Goal: Task Accomplishment & Management: Use online tool/utility

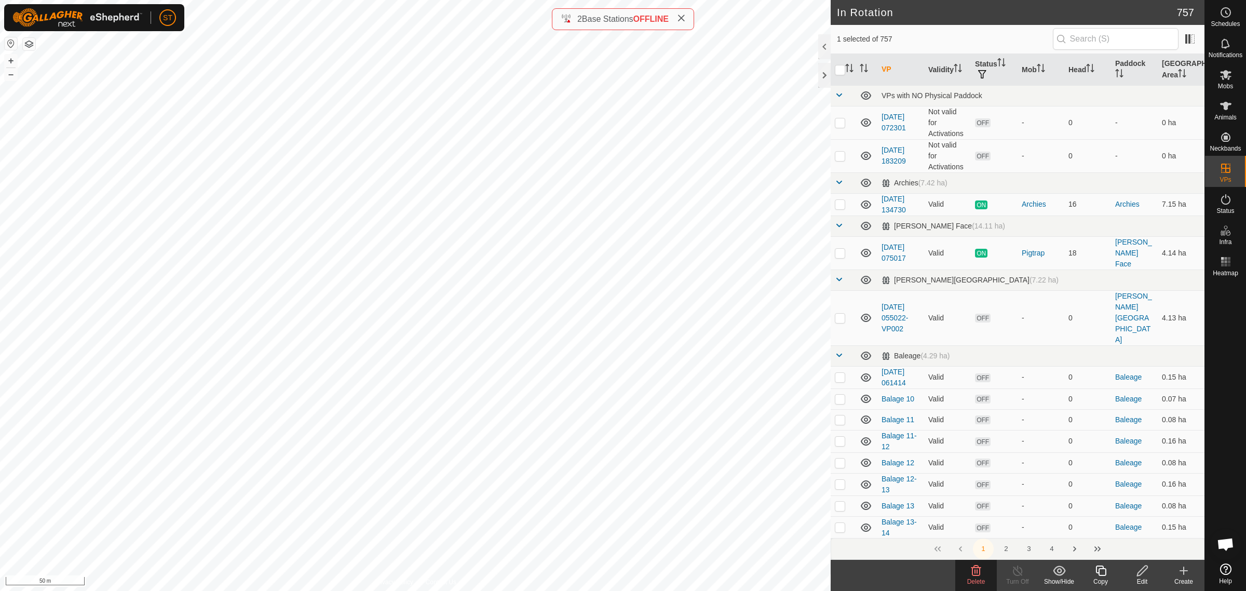
click at [972, 574] on icon at bounding box center [977, 571] width 10 height 10
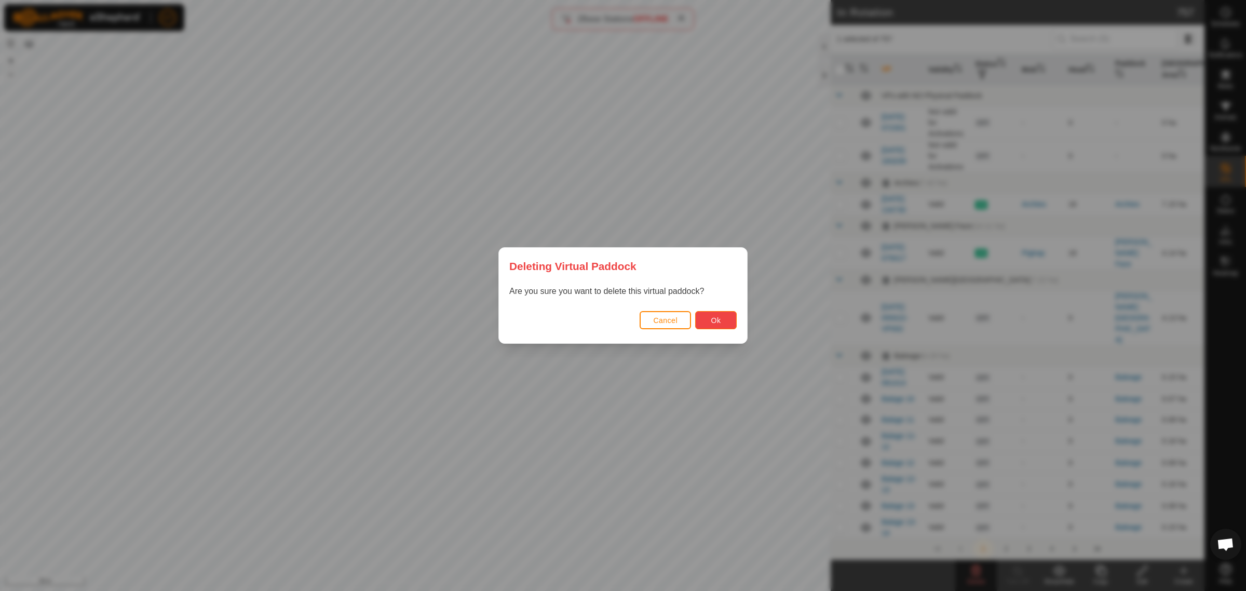
click at [725, 322] on button "Ok" at bounding box center [716, 320] width 42 height 18
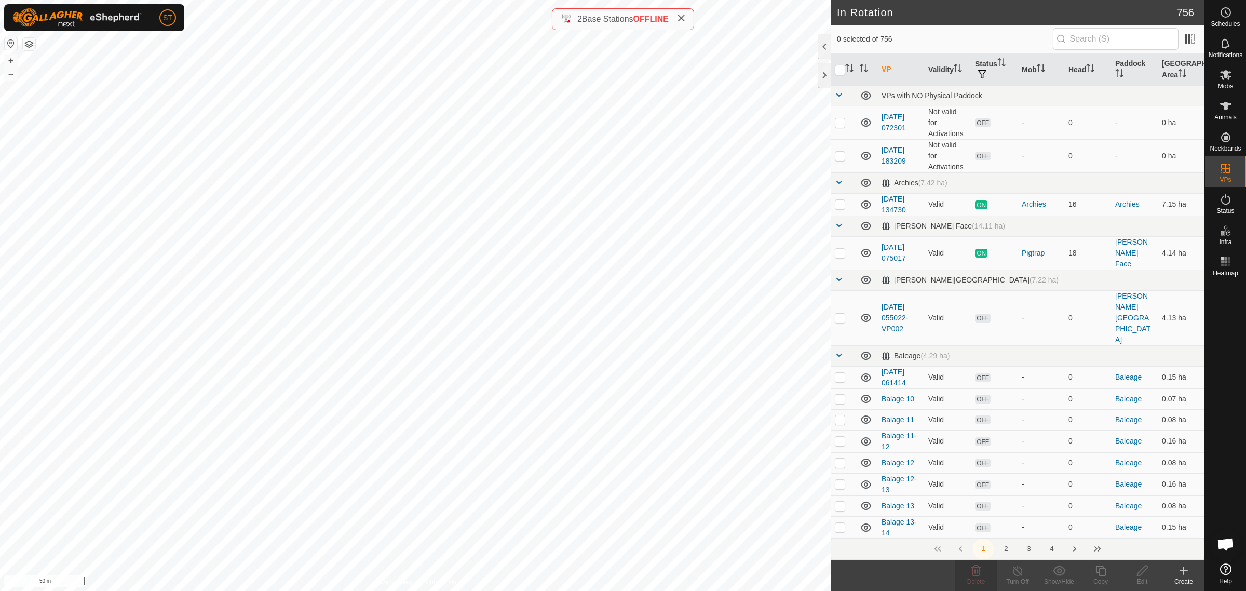
click at [1185, 577] on div "Create" at bounding box center [1184, 581] width 42 height 9
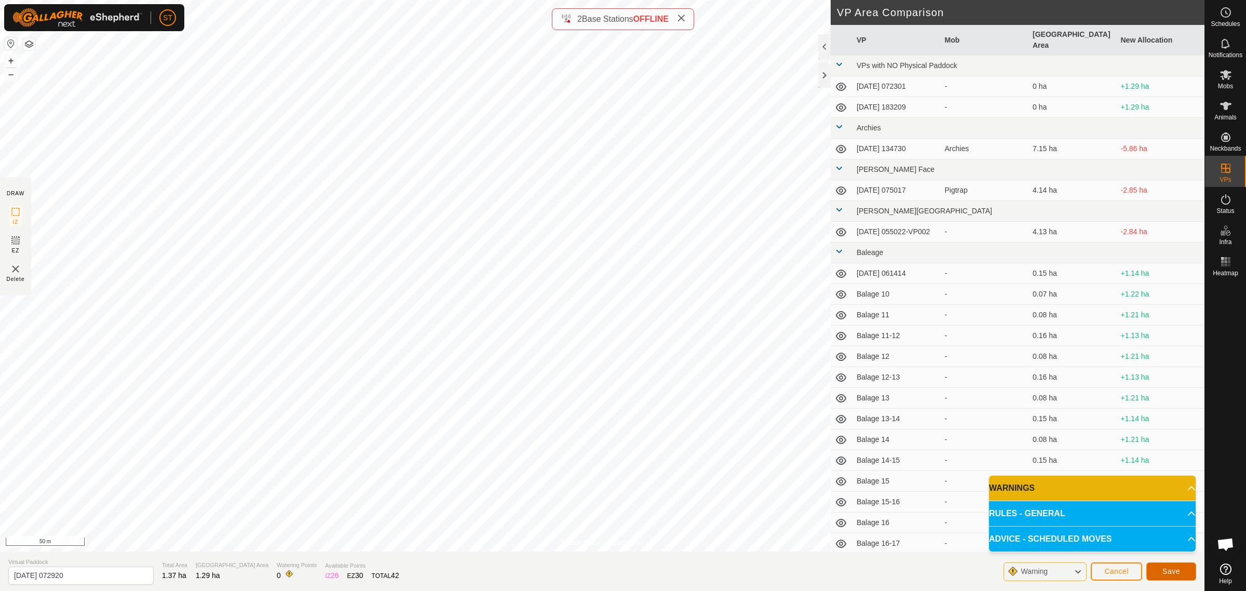
click at [1163, 569] on span "Save" at bounding box center [1172, 571] width 18 height 8
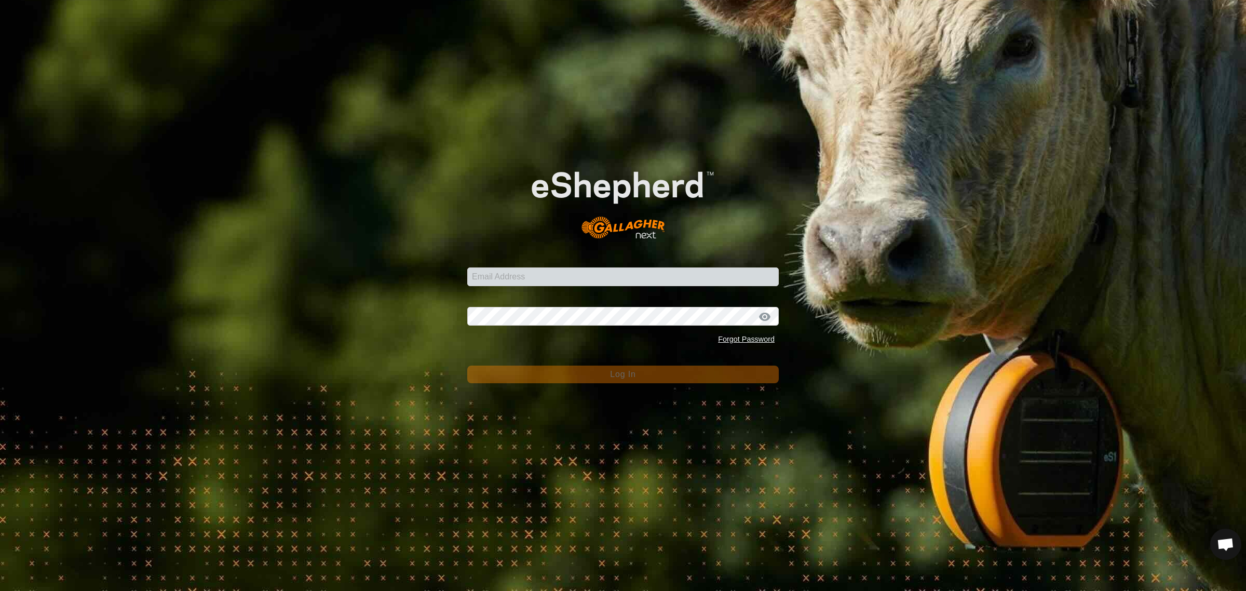
type input "[EMAIL_ADDRESS][DOMAIN_NAME]"
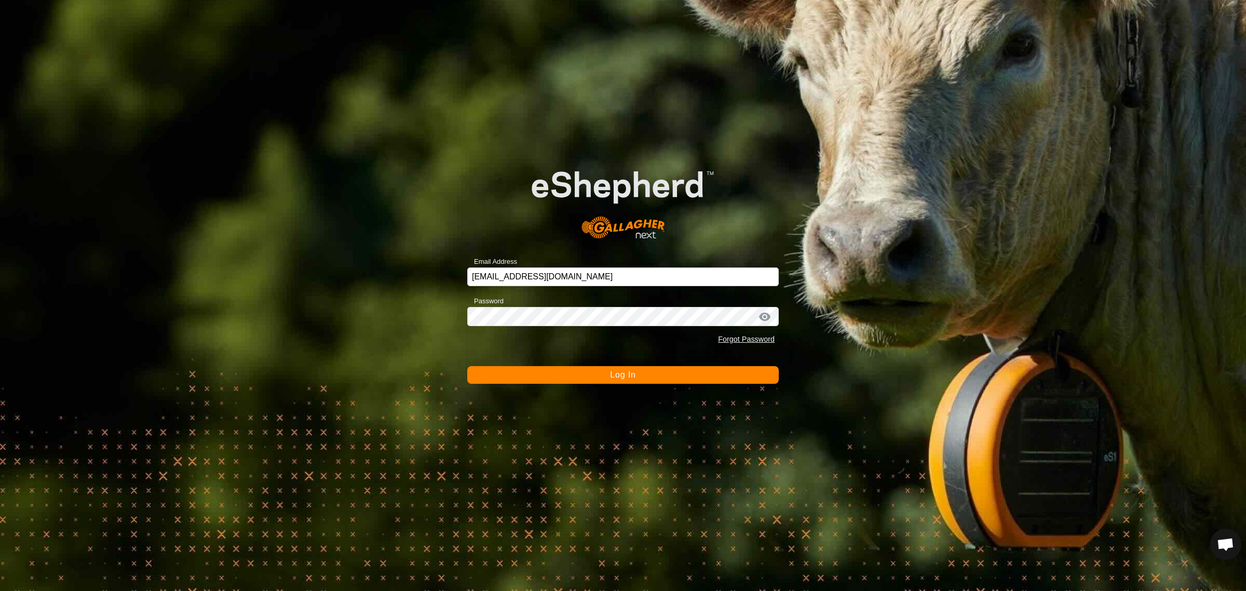
click at [629, 375] on span "Log In" at bounding box center [622, 374] width 25 height 9
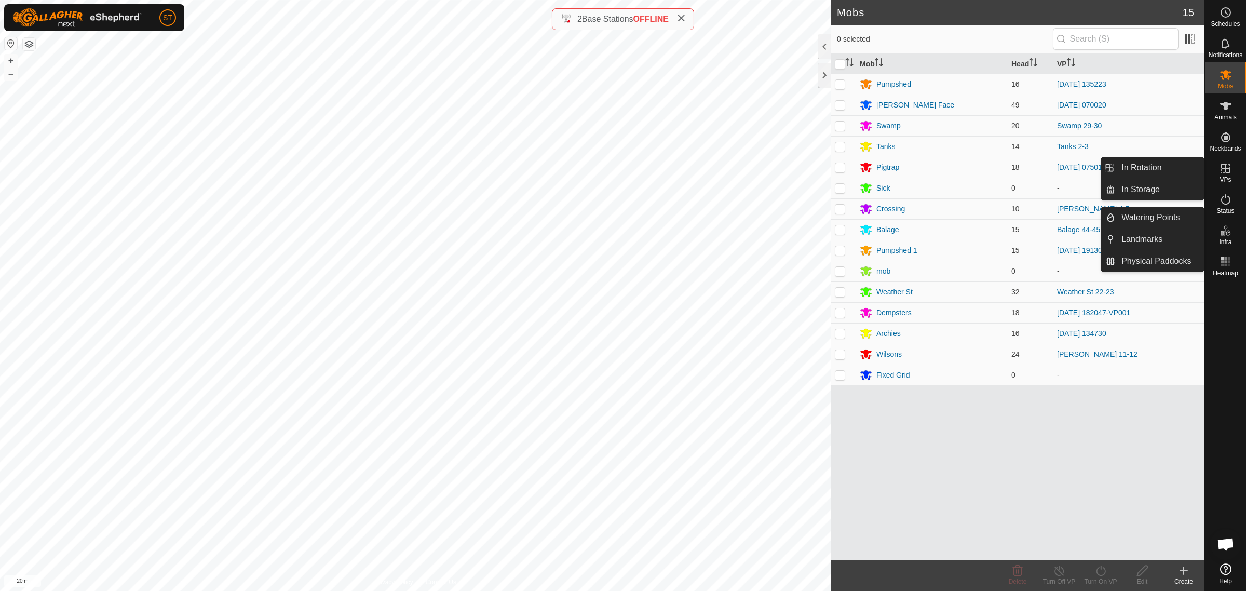
click at [1229, 167] on icon at bounding box center [1226, 168] width 12 height 12
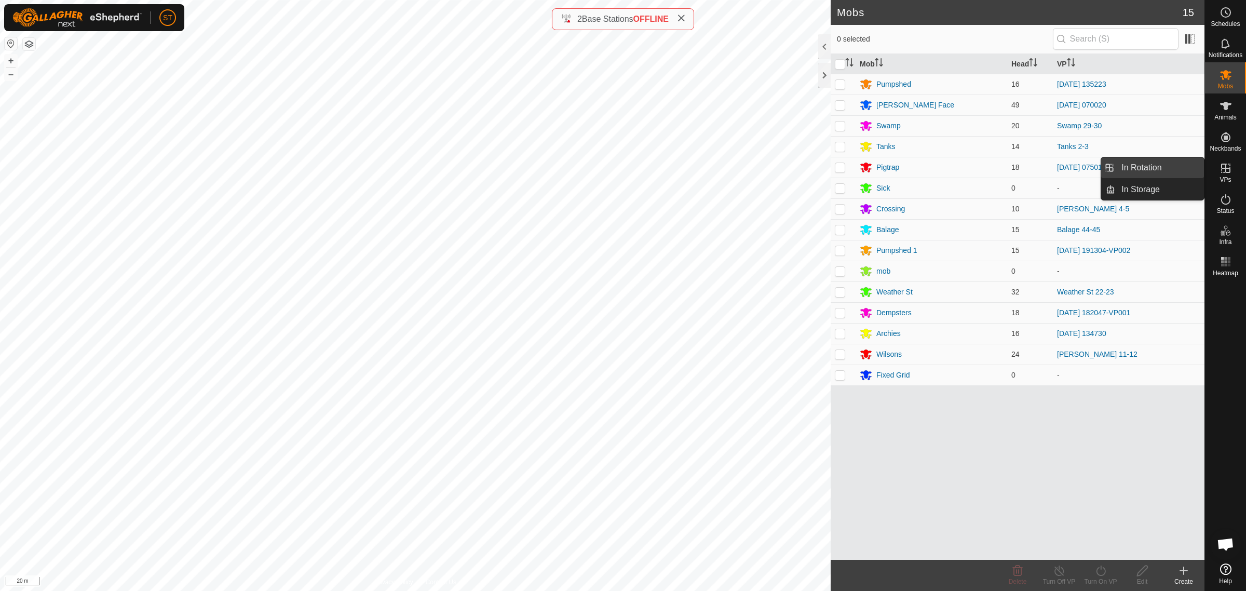
click at [1140, 166] on link "In Rotation" at bounding box center [1159, 167] width 89 height 21
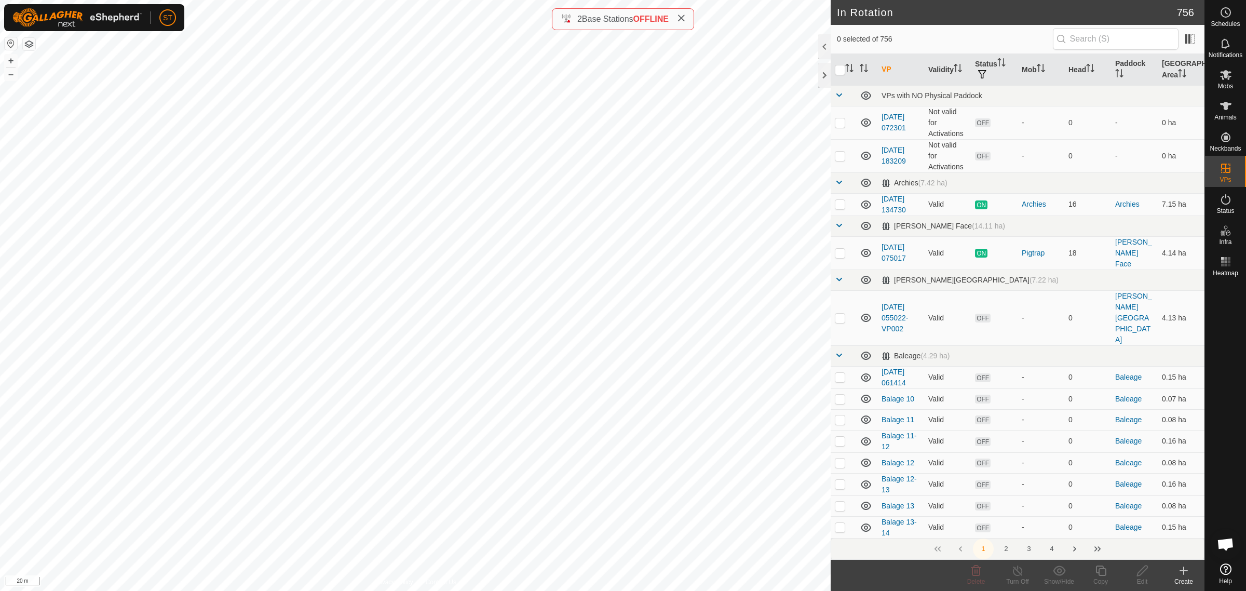
click at [1180, 572] on icon at bounding box center [1184, 570] width 12 height 12
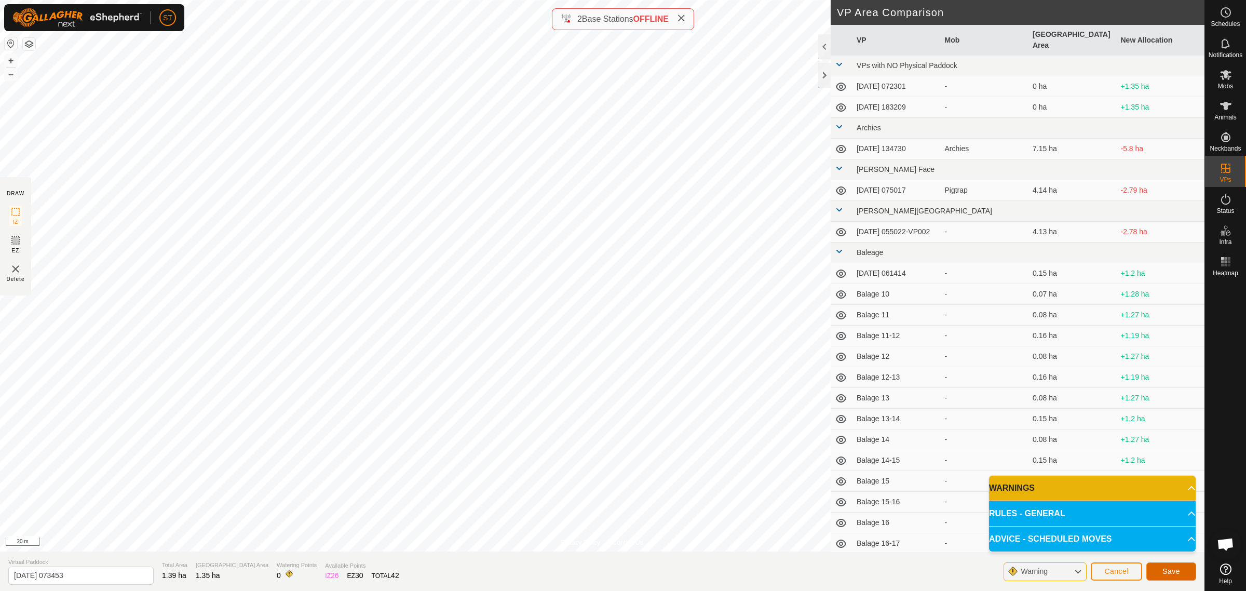
click at [1171, 569] on span "Save" at bounding box center [1172, 571] width 18 height 8
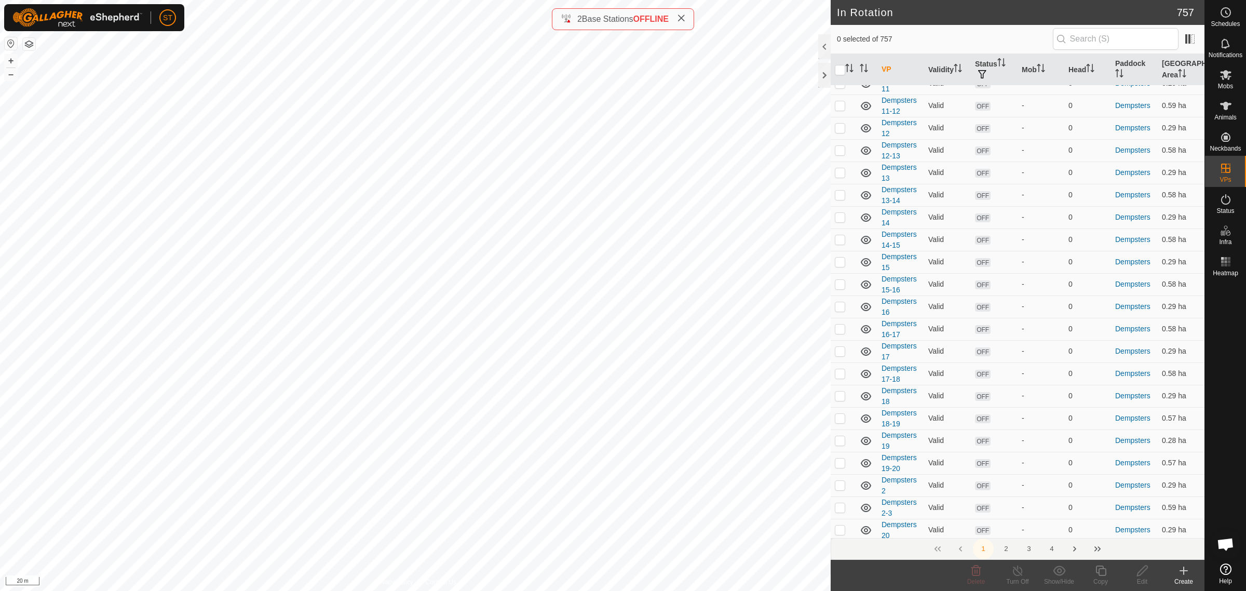
scroll to position [3647, 0]
click at [1230, 78] on icon at bounding box center [1226, 75] width 12 height 12
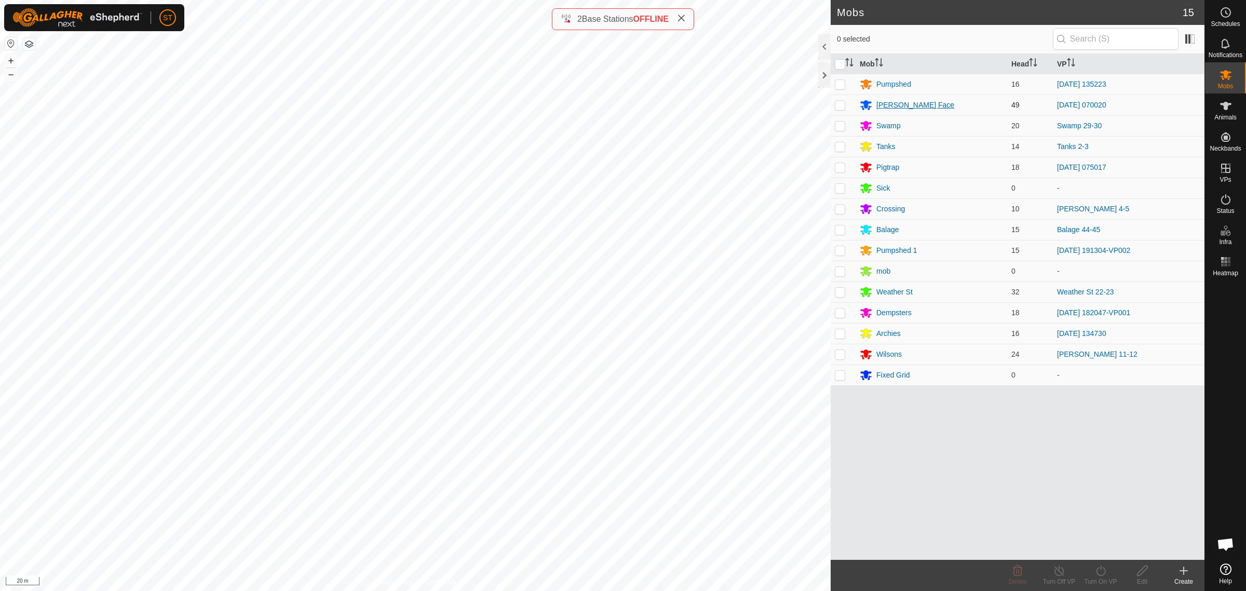
click at [899, 106] on div "[PERSON_NAME] Face" at bounding box center [916, 105] width 78 height 11
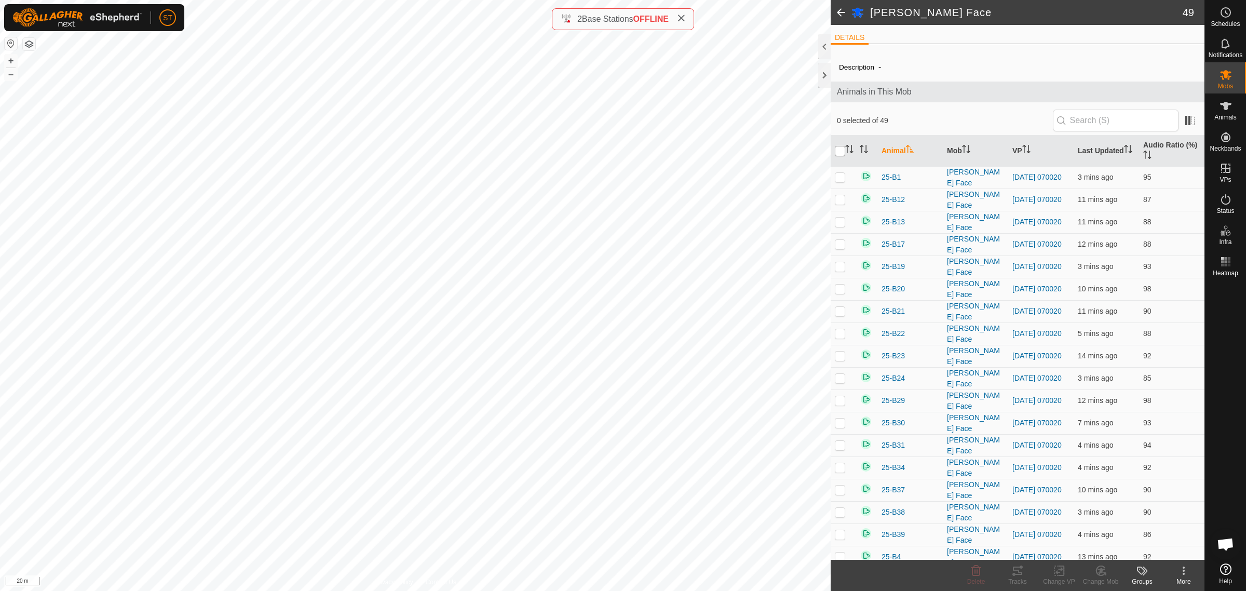
click at [839, 152] on input "checkbox" at bounding box center [840, 151] width 10 height 10
checkbox input "true"
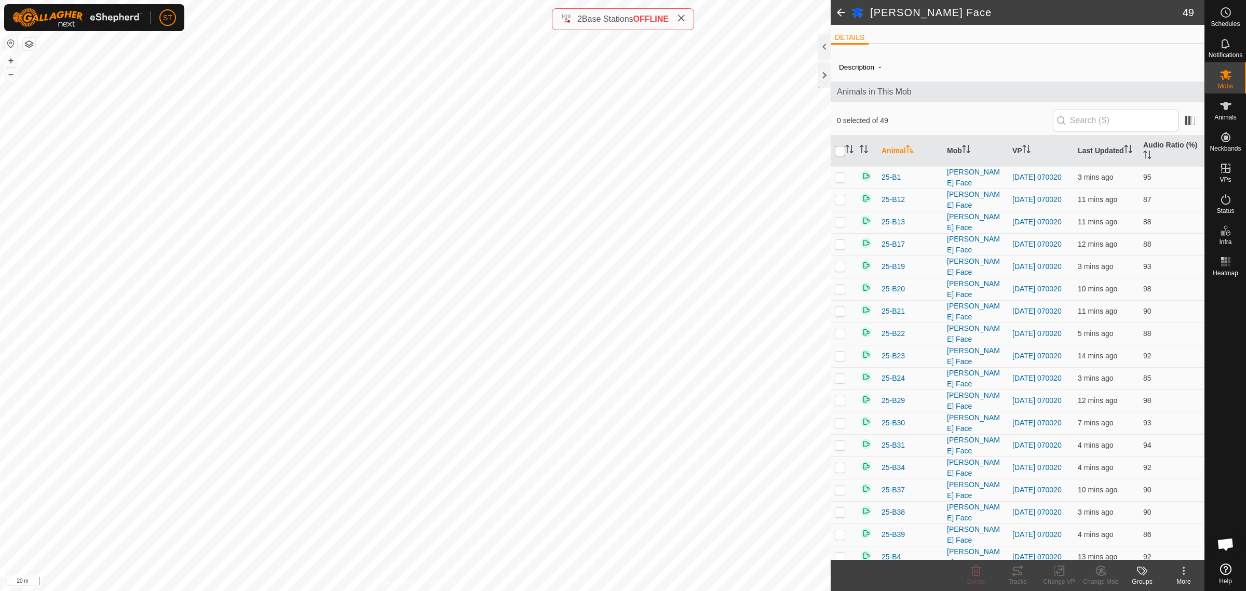
checkbox input "true"
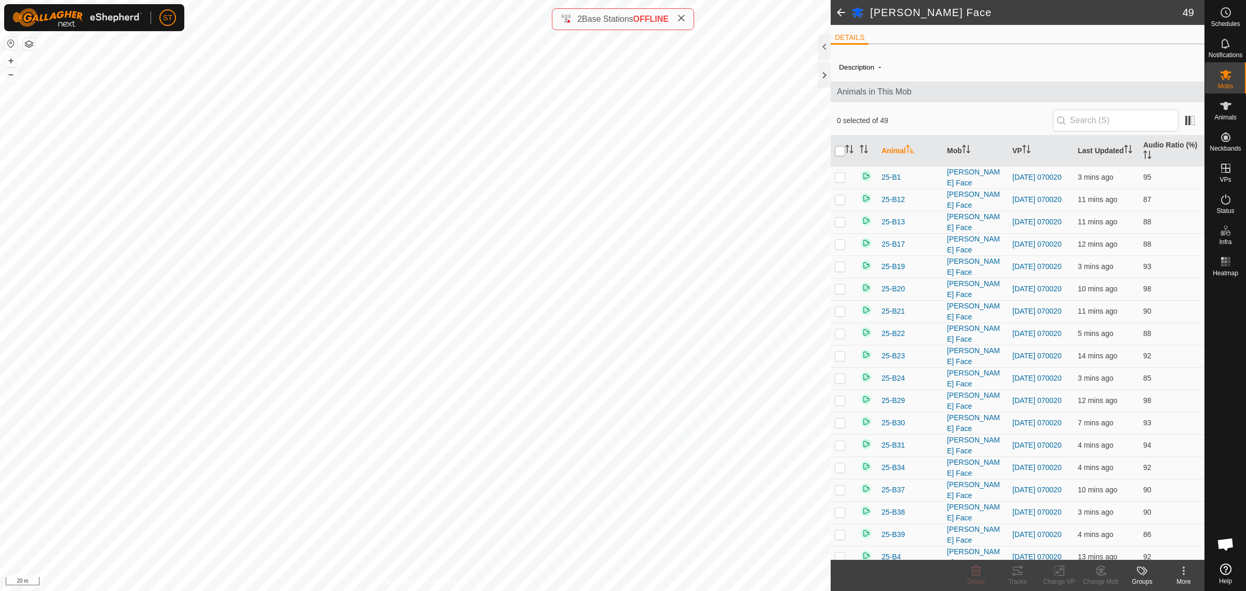
checkbox input "true"
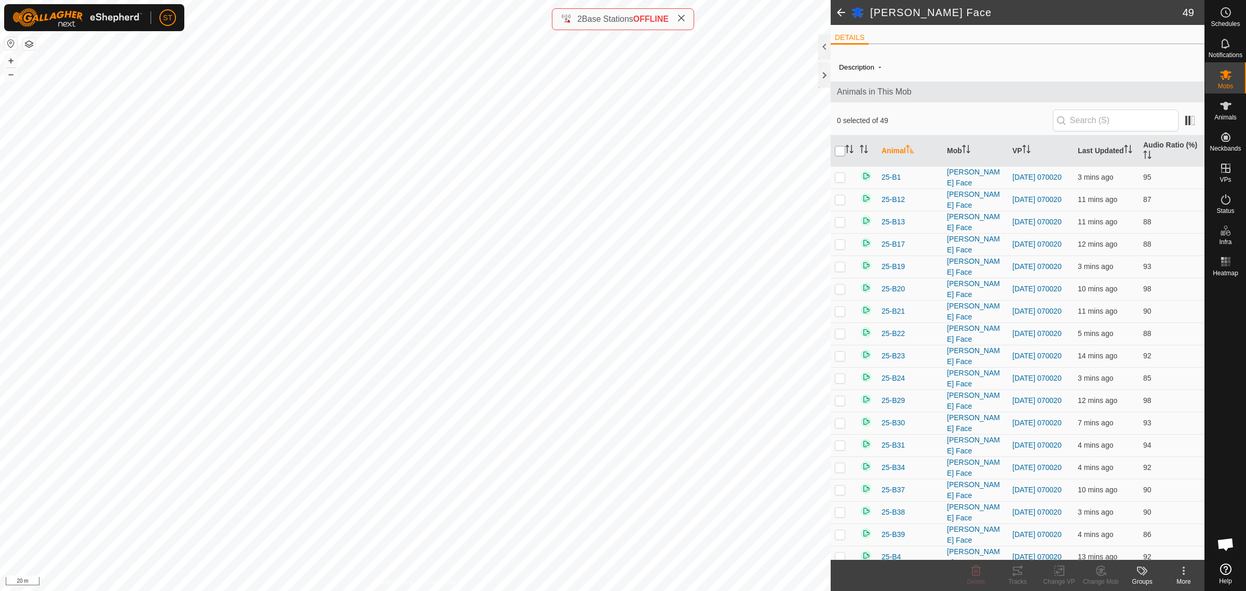
checkbox input "true"
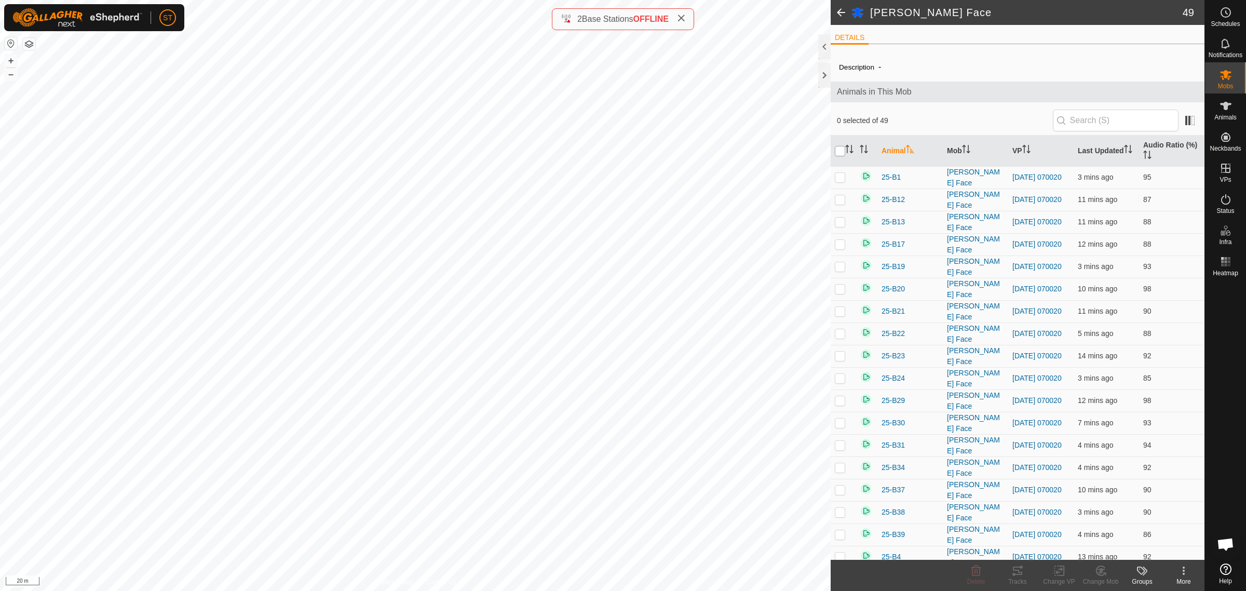
checkbox input "true"
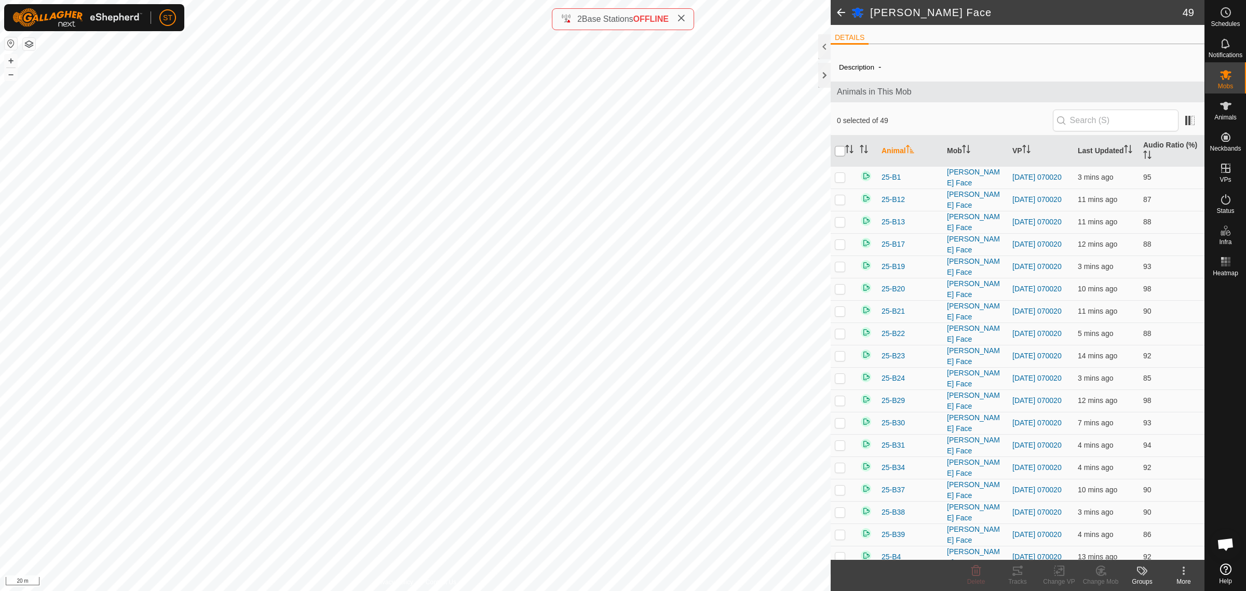
checkbox input "true"
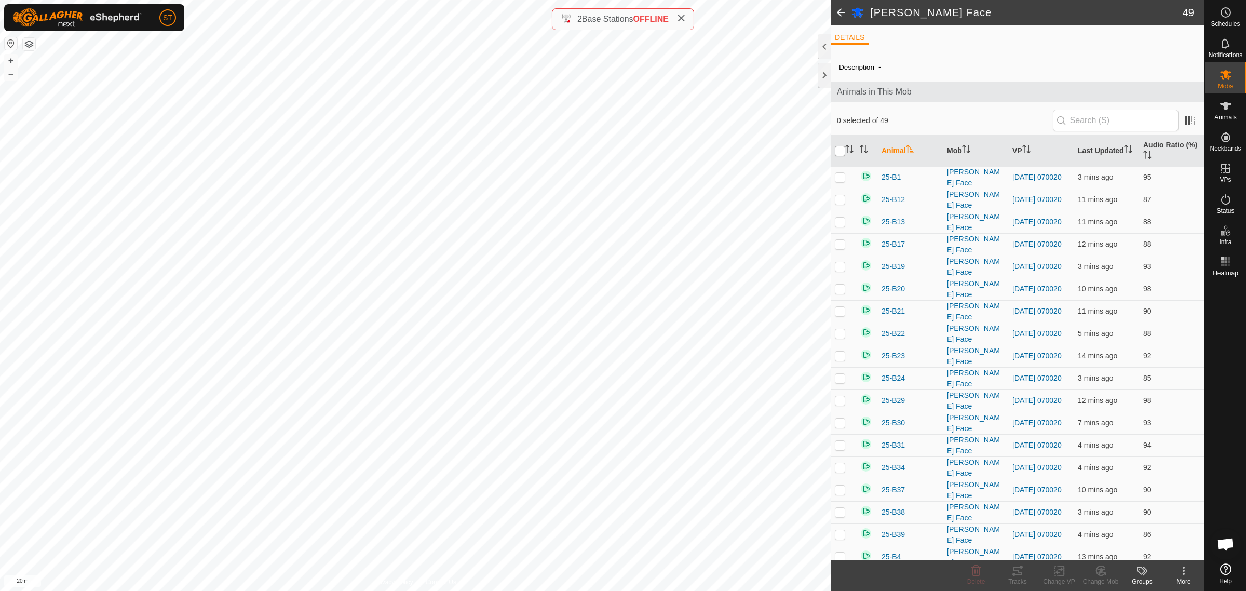
checkbox input "true"
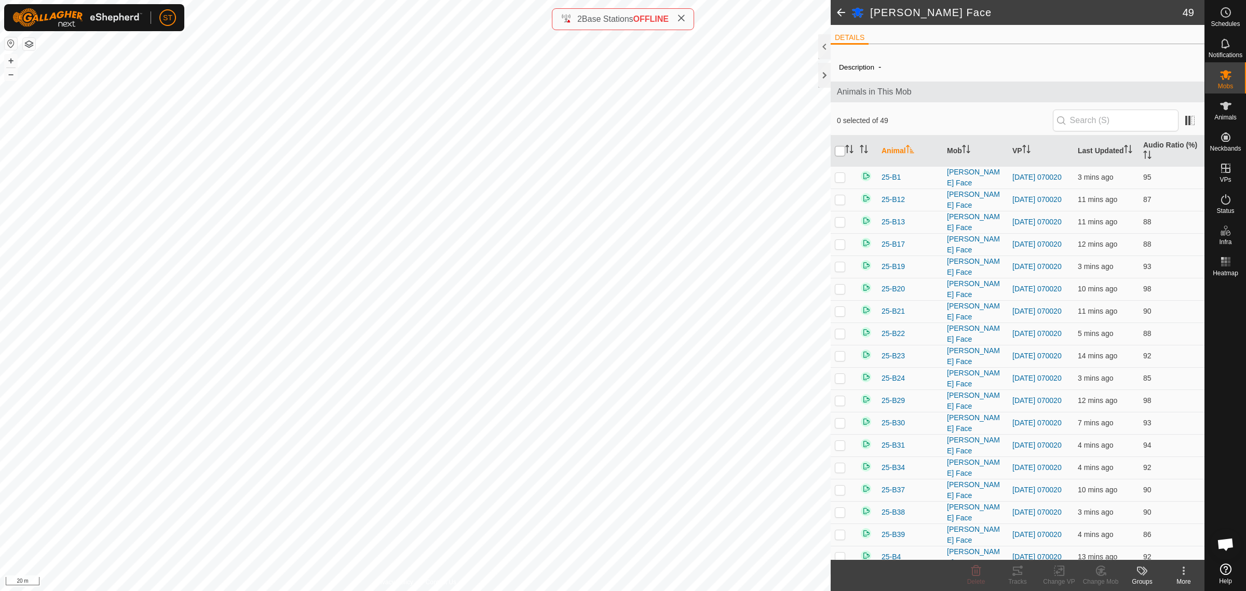
checkbox input "true"
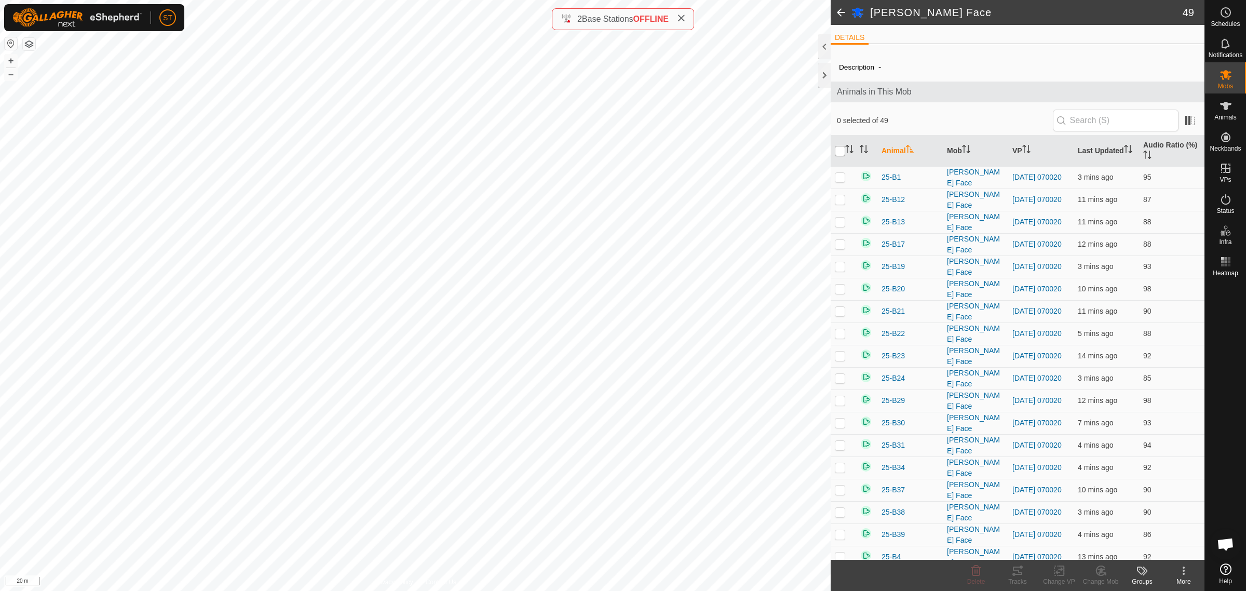
checkbox input "true"
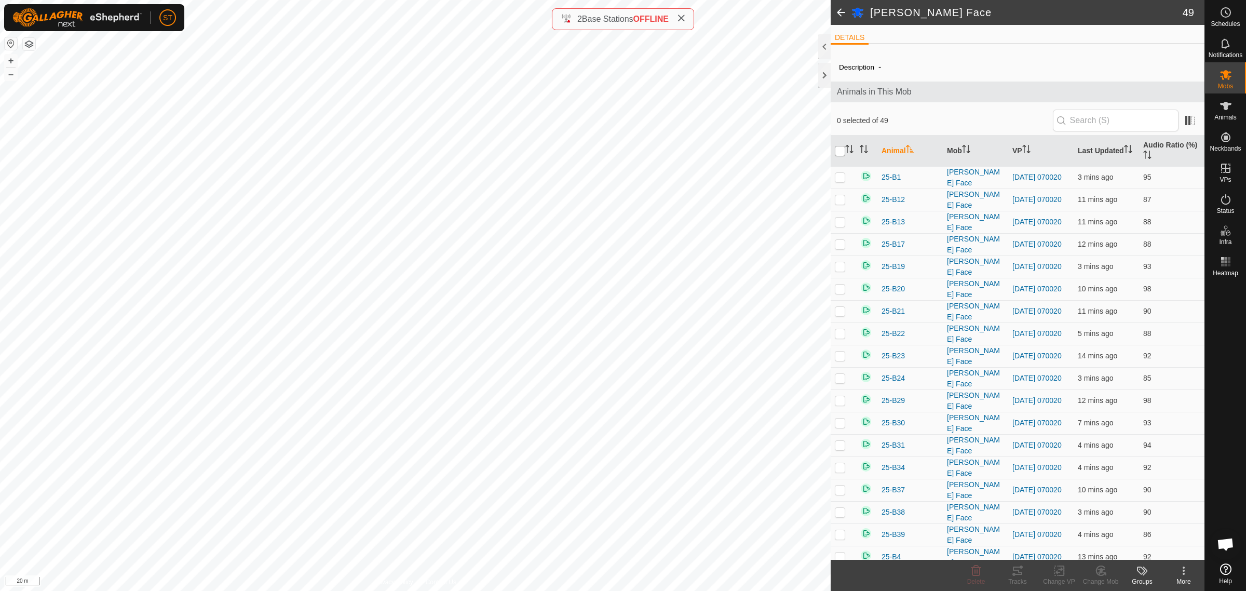
checkbox input "true"
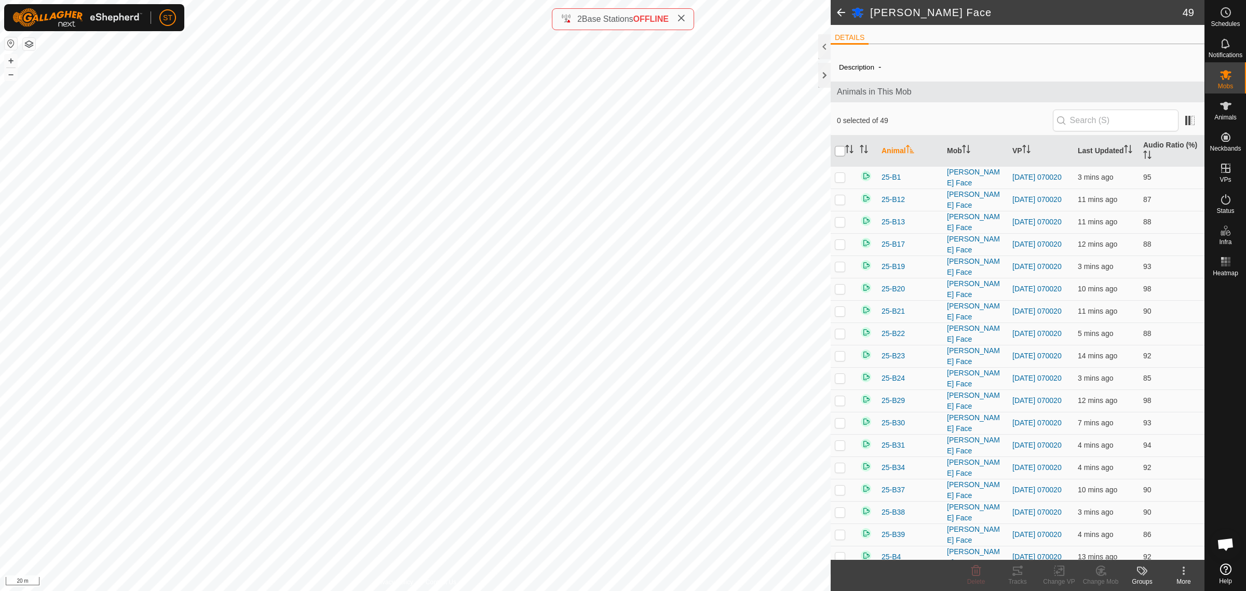
checkbox input "true"
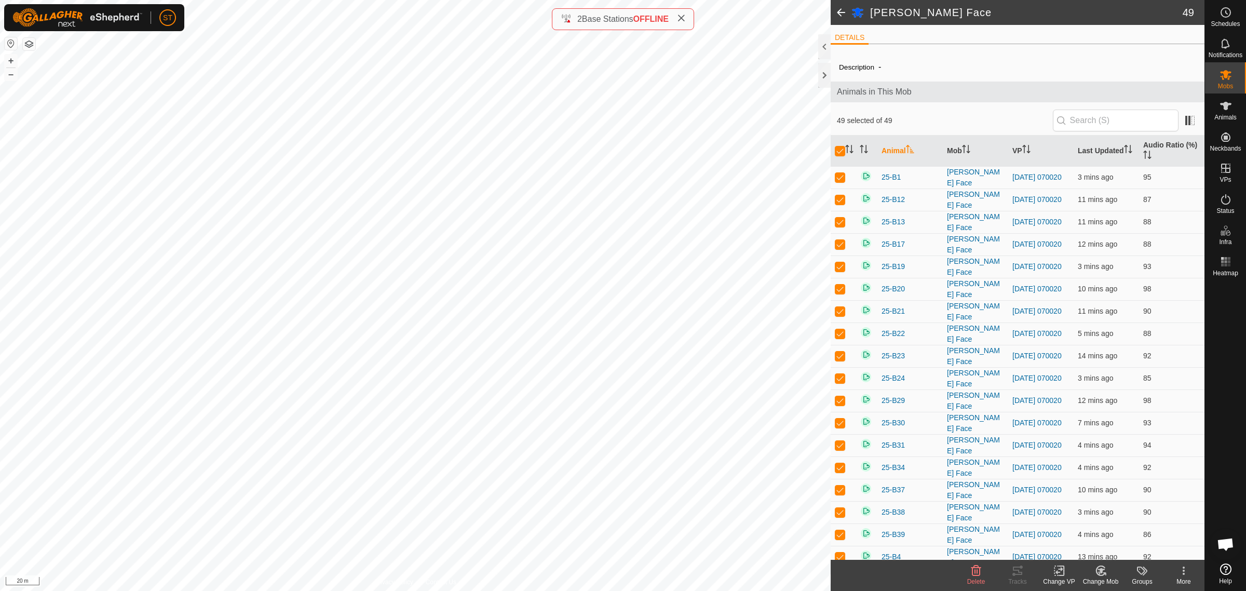
click at [1058, 570] on icon at bounding box center [1059, 571] width 7 height 7
click at [1094, 525] on link "Choose VP..." at bounding box center [1090, 526] width 103 height 21
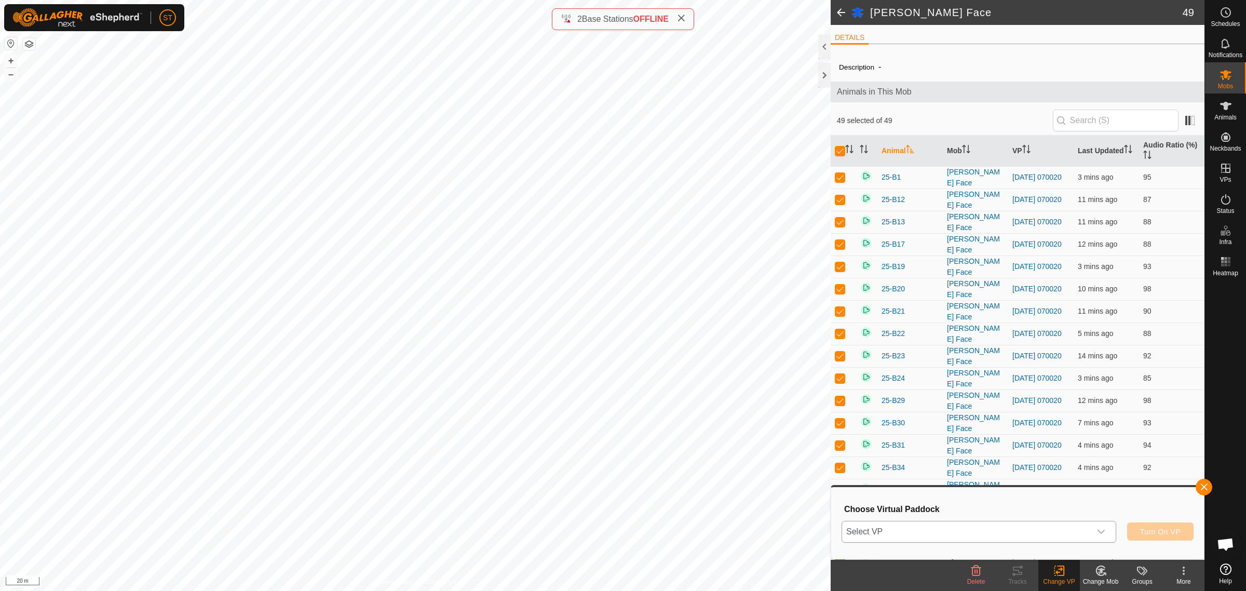
click at [1105, 533] on icon "dropdown trigger" at bounding box center [1101, 532] width 8 height 8
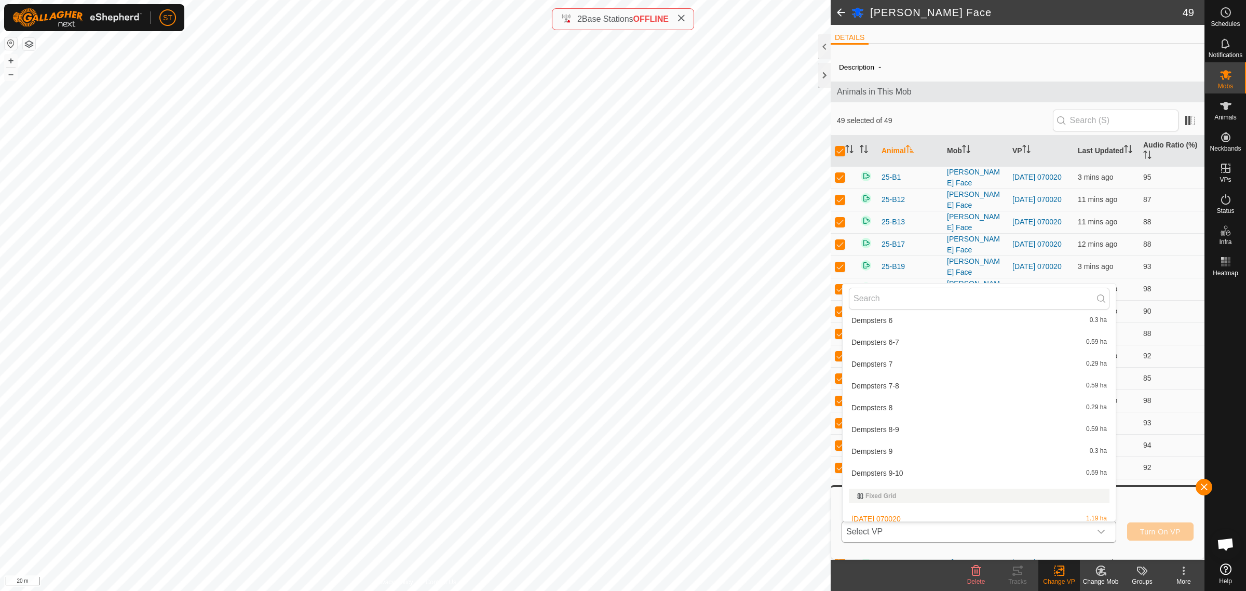
scroll to position [5193, 0]
click at [895, 470] on li "[DATE] 073453 1.35 ha" at bounding box center [979, 475] width 273 height 21
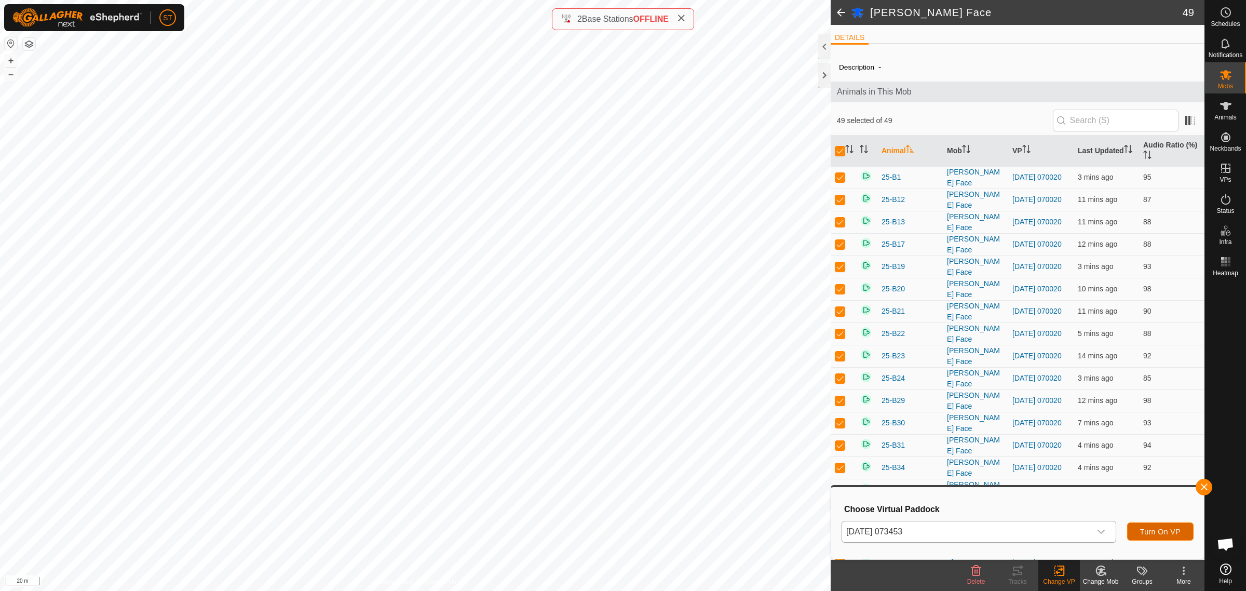
click at [1164, 523] on button "Turn On VP" at bounding box center [1160, 531] width 66 height 18
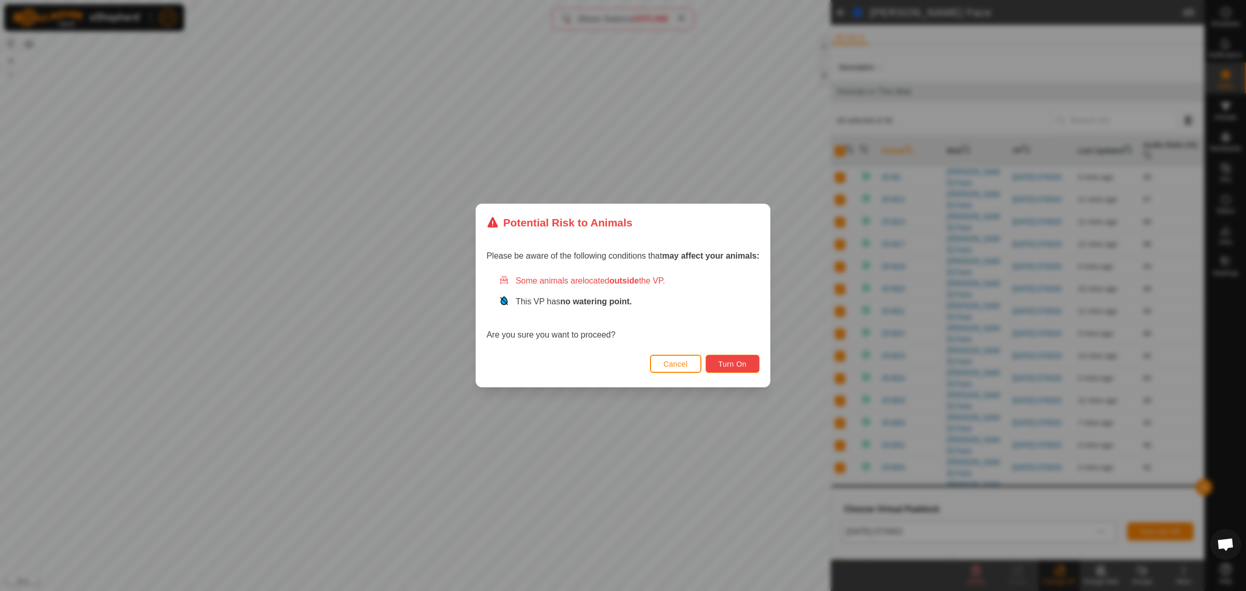
click at [731, 366] on span "Turn On" at bounding box center [733, 364] width 28 height 8
